Goal: Task Accomplishment & Management: Use online tool/utility

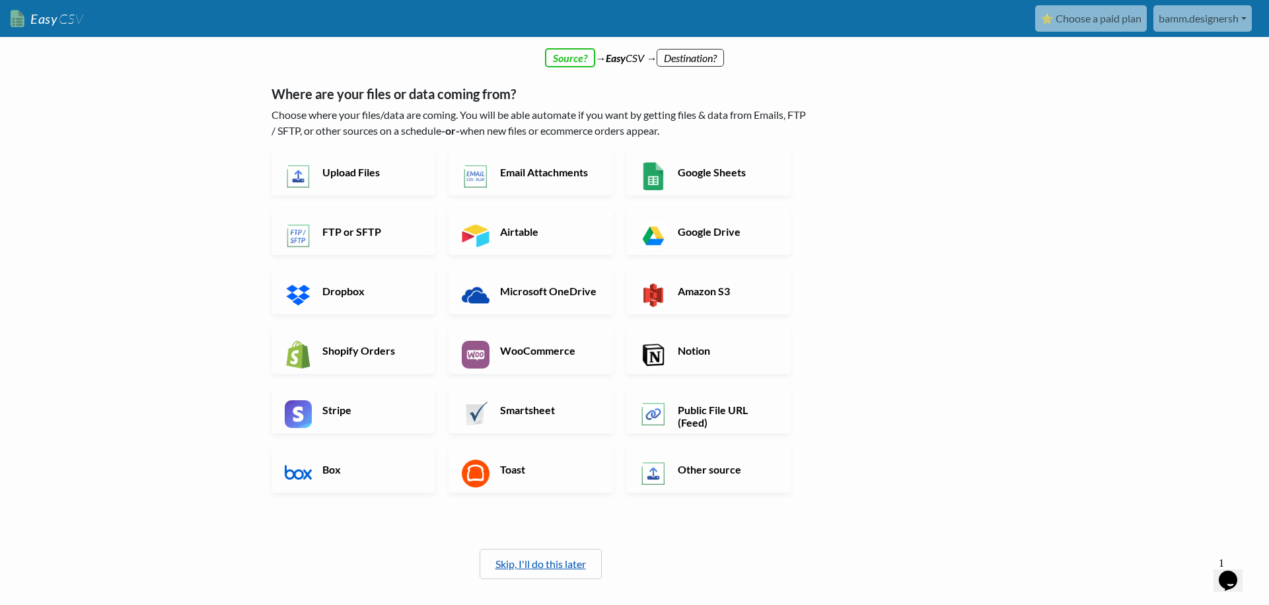
click at [581, 568] on link "Skip, I'll do this later" at bounding box center [541, 564] width 91 height 13
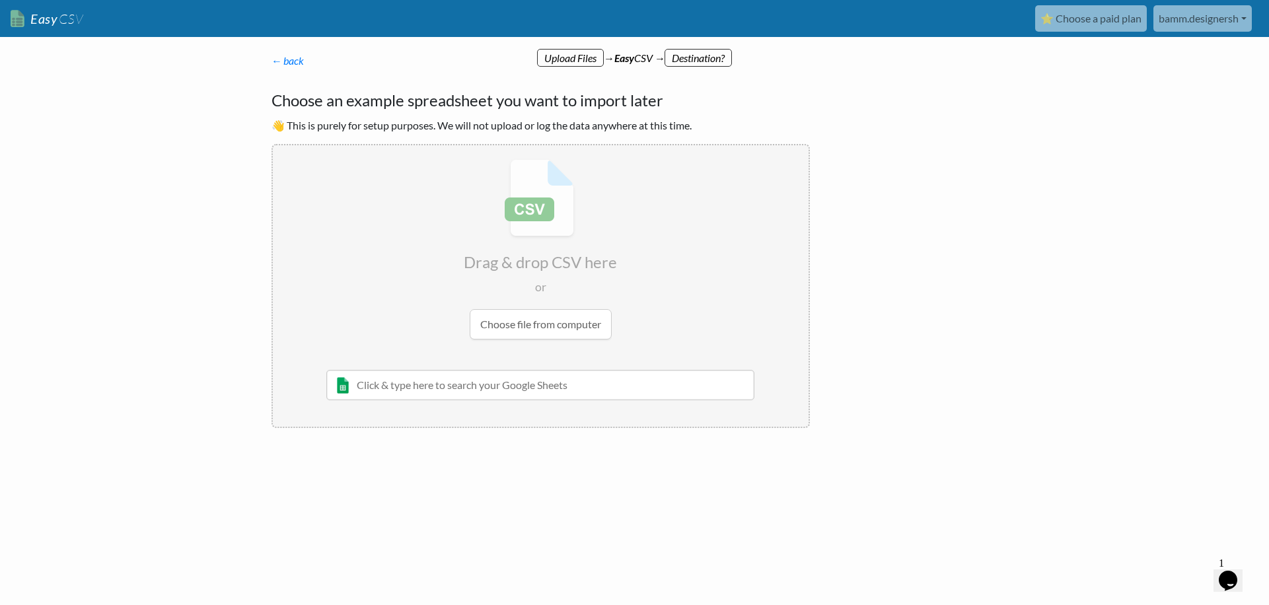
click at [44, 16] on link "Easy CSV" at bounding box center [47, 18] width 73 height 27
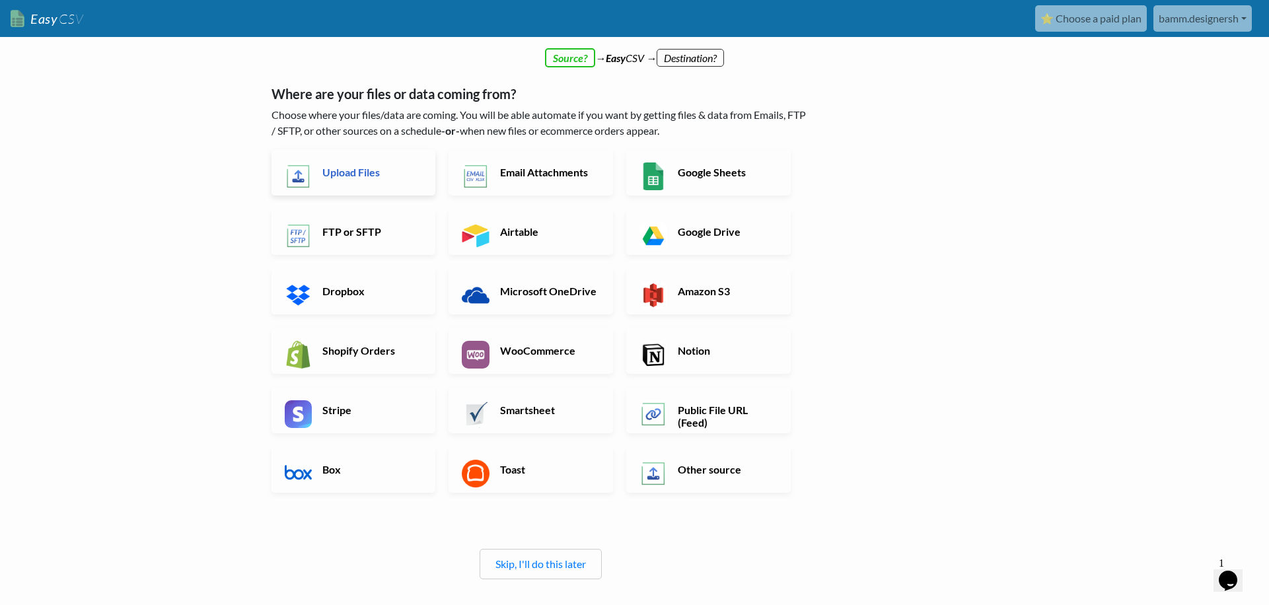
click at [324, 170] on h6 "Upload Files" at bounding box center [371, 172] width 104 height 13
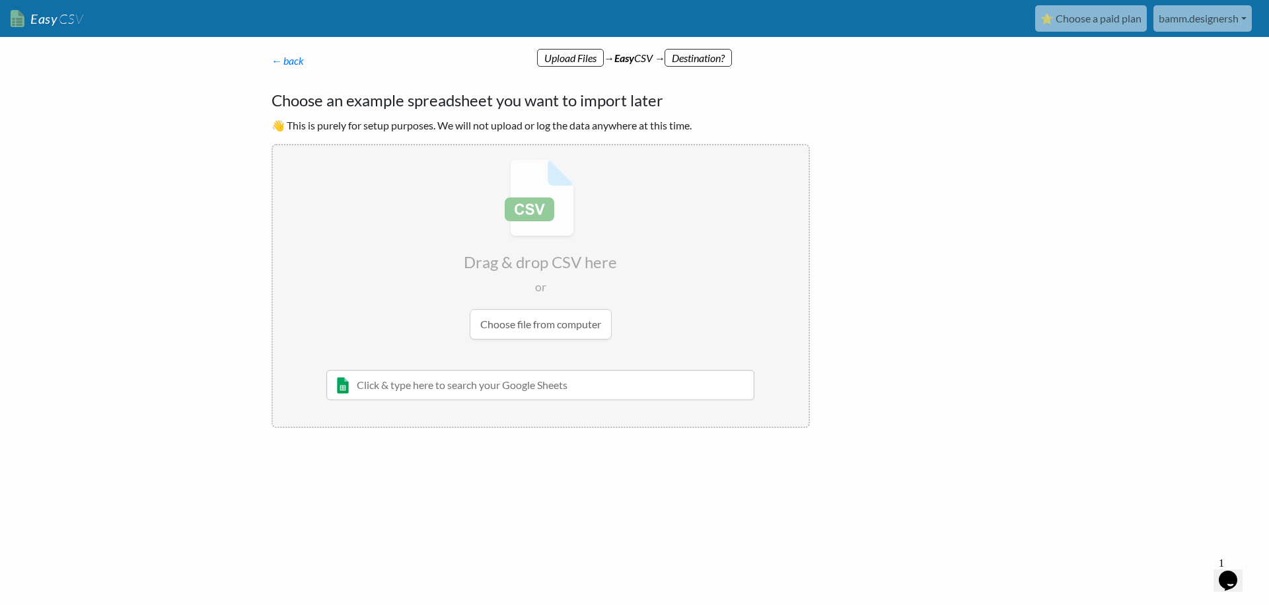
click at [505, 391] on input "text" at bounding box center [540, 385] width 429 height 30
click at [286, 64] on link "← back" at bounding box center [288, 60] width 33 height 13
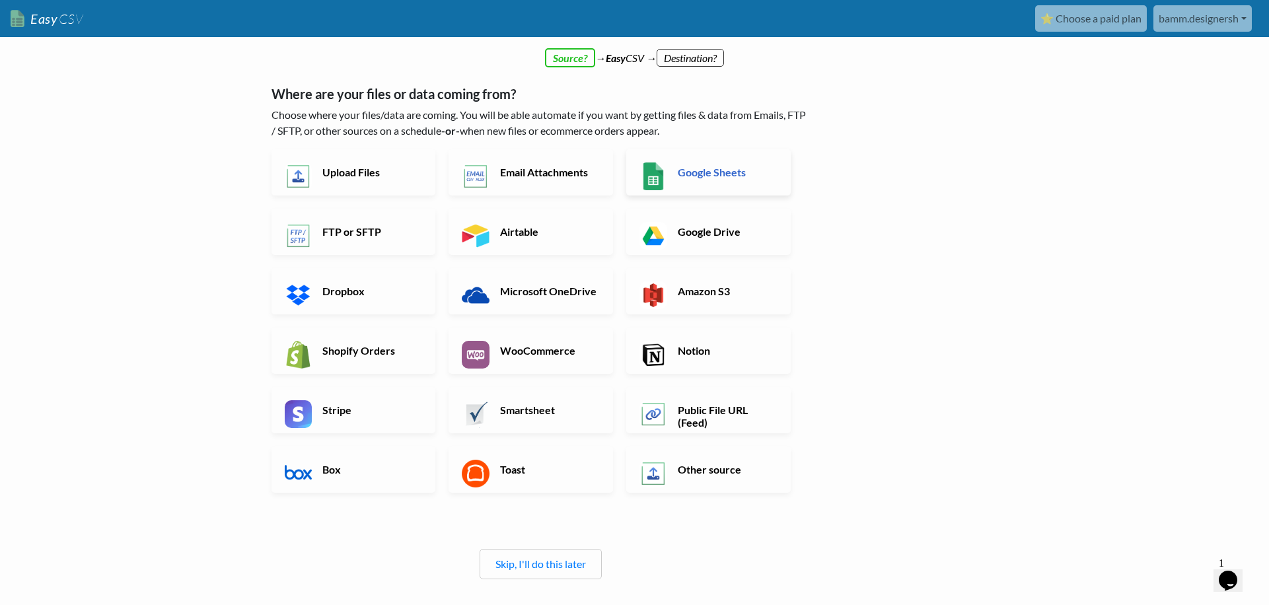
click at [720, 172] on h6 "Google Sheets" at bounding box center [727, 172] width 104 height 13
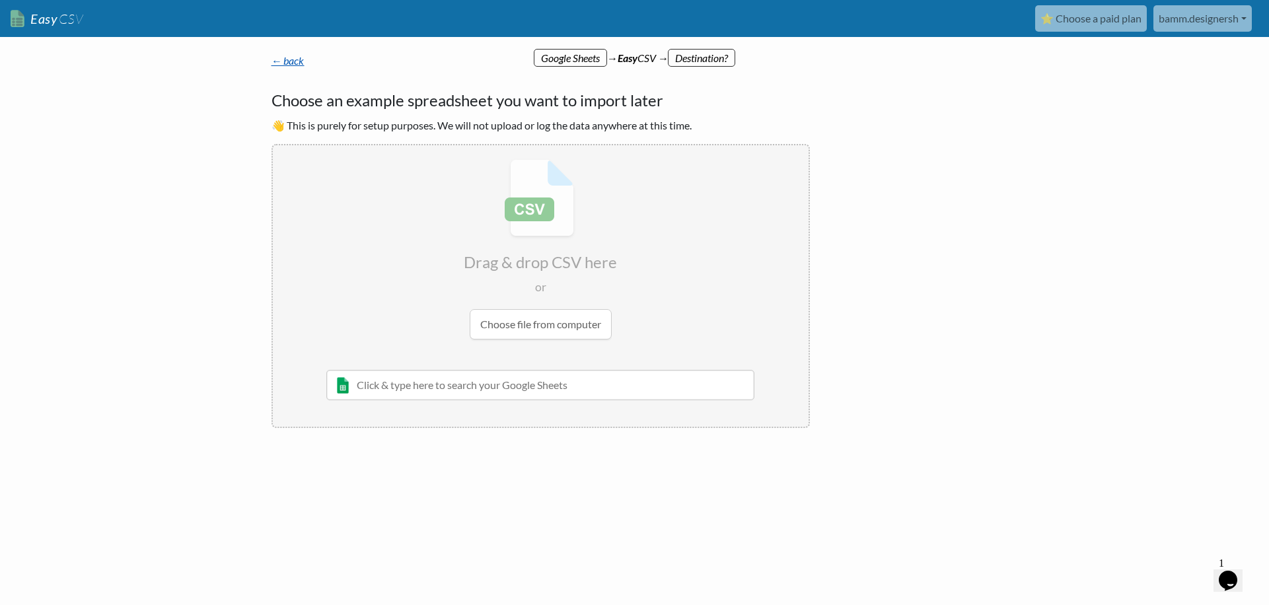
click at [289, 61] on link "← back" at bounding box center [288, 60] width 33 height 13
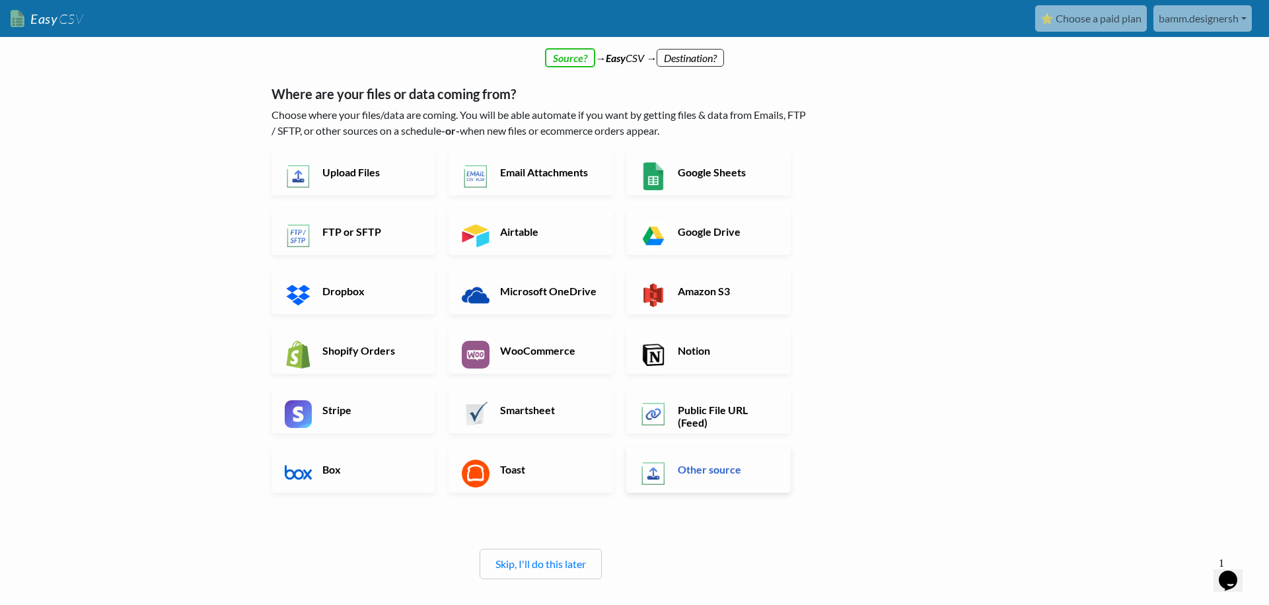
click at [743, 471] on h6 "Other source" at bounding box center [727, 469] width 104 height 13
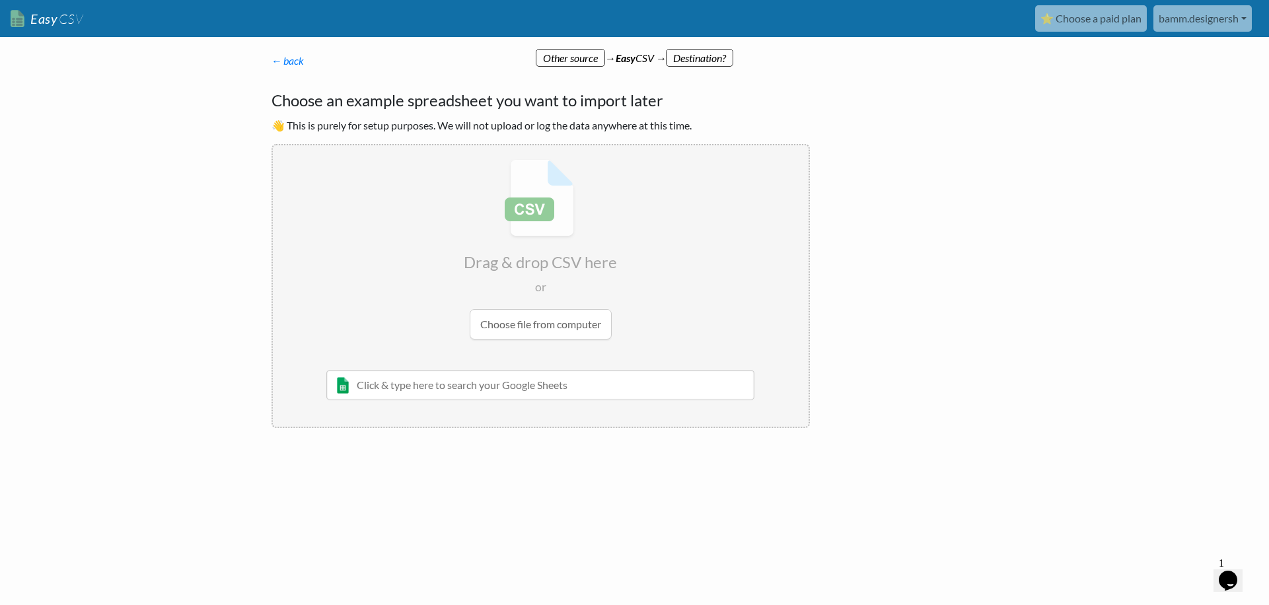
click at [296, 54] on p "← back Thanks for signing up! Set up your Import Flow and Upload Page in 1 minu…" at bounding box center [541, 61] width 539 height 16
click at [296, 57] on link "← back" at bounding box center [288, 60] width 33 height 13
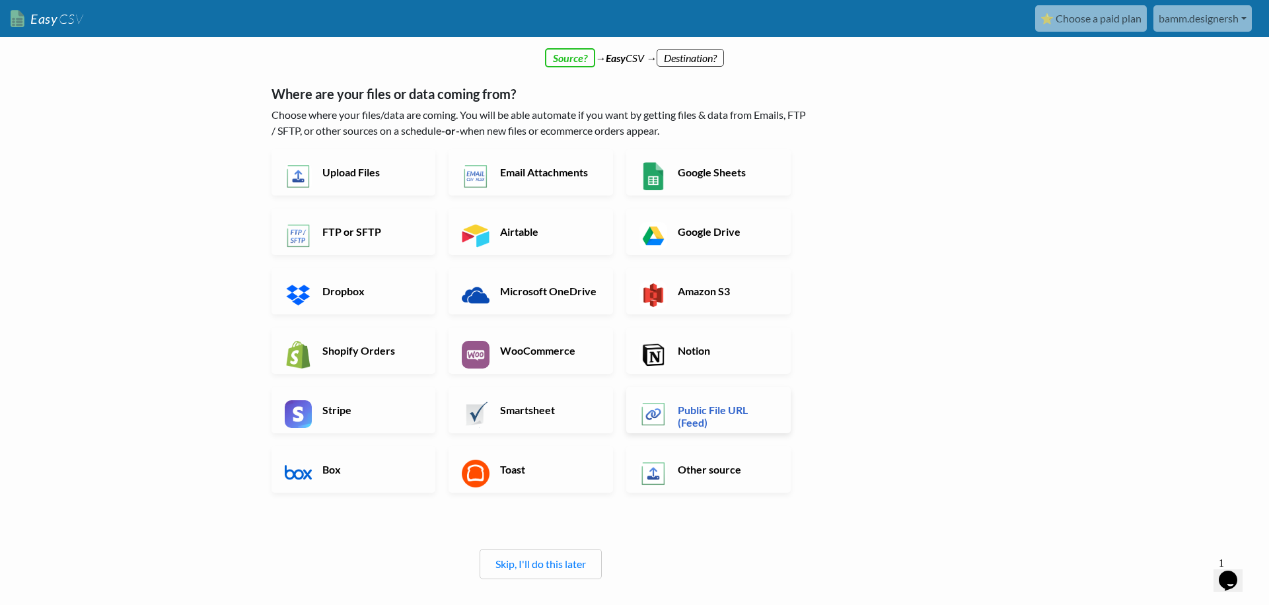
click at [745, 412] on h6 "Public File URL (Feed)" at bounding box center [727, 416] width 104 height 25
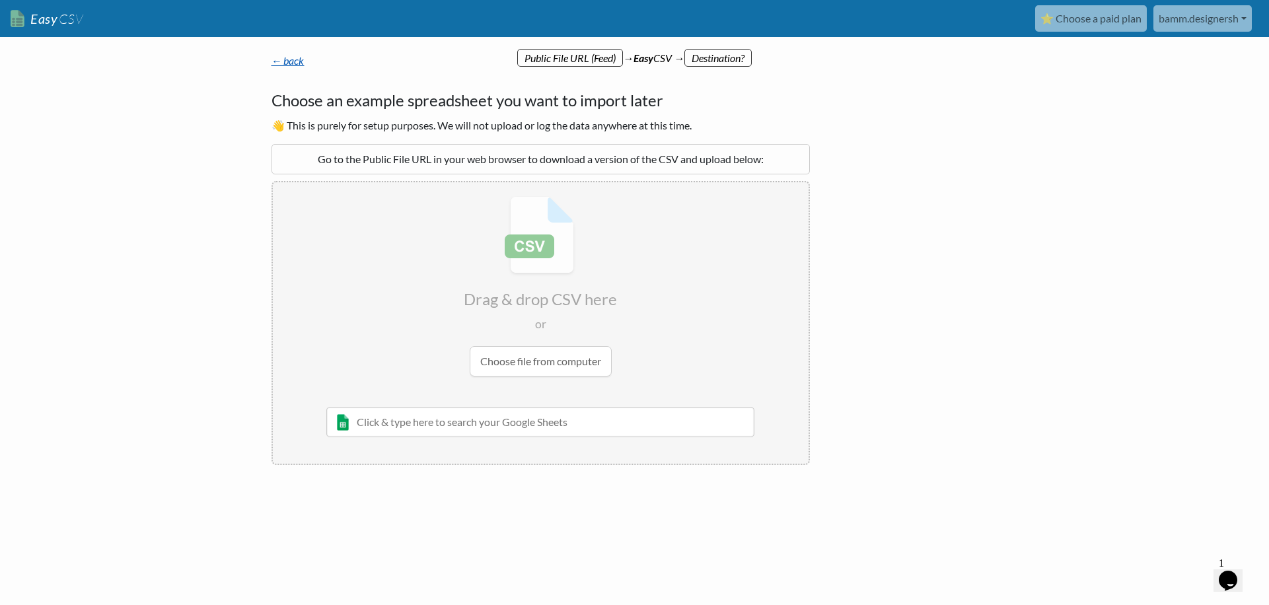
click at [279, 58] on link "← back" at bounding box center [288, 60] width 33 height 13
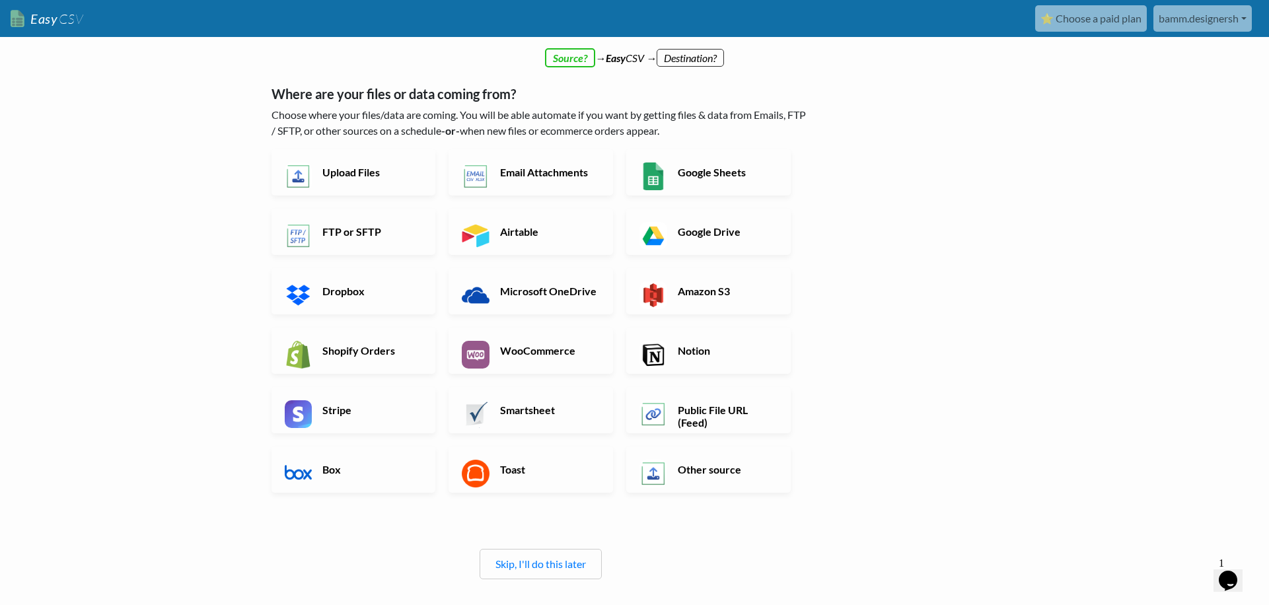
click at [1246, 17] on link "bamm.designersh" at bounding box center [1203, 18] width 98 height 26
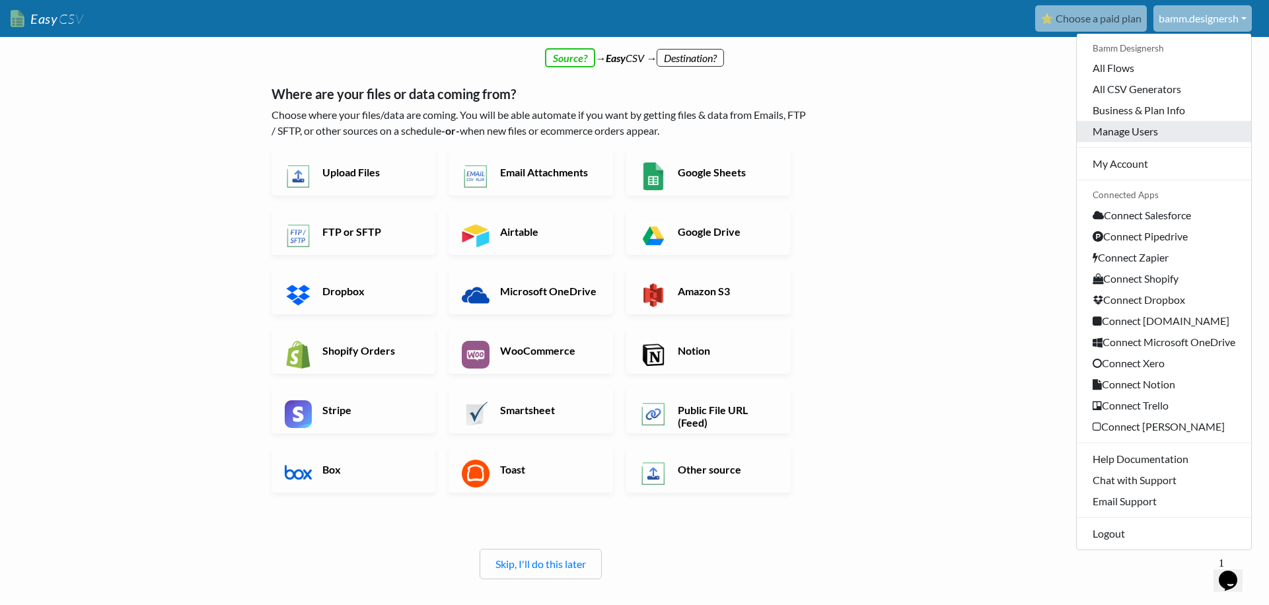
click at [1201, 128] on link "Manage Users" at bounding box center [1164, 131] width 174 height 21
